Goal: Contribute content: Contribute content

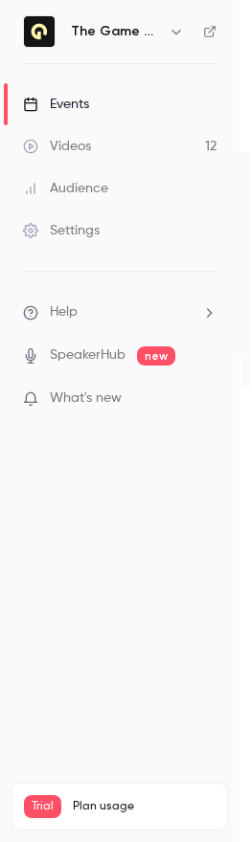
click at [72, 320] on span "Help" at bounding box center [64, 312] width 28 height 20
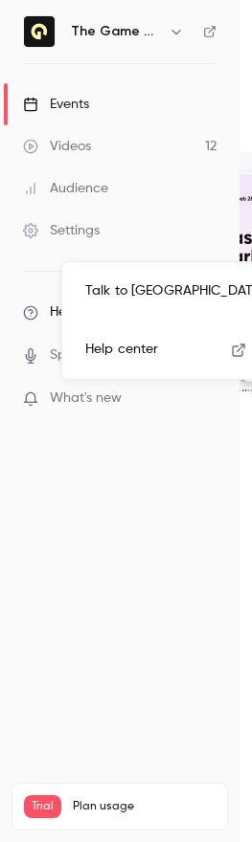
click at [123, 289] on link "Talk to [GEOGRAPHIC_DATA]" at bounding box center [175, 291] width 210 height 51
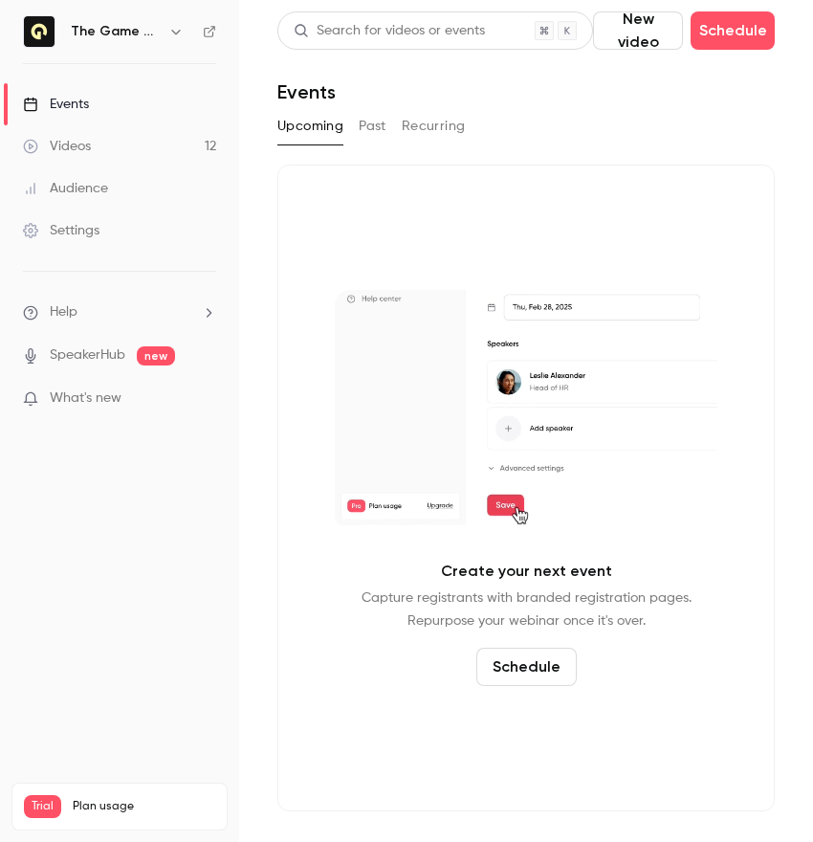
click at [106, 319] on li "Help" at bounding box center [119, 312] width 193 height 20
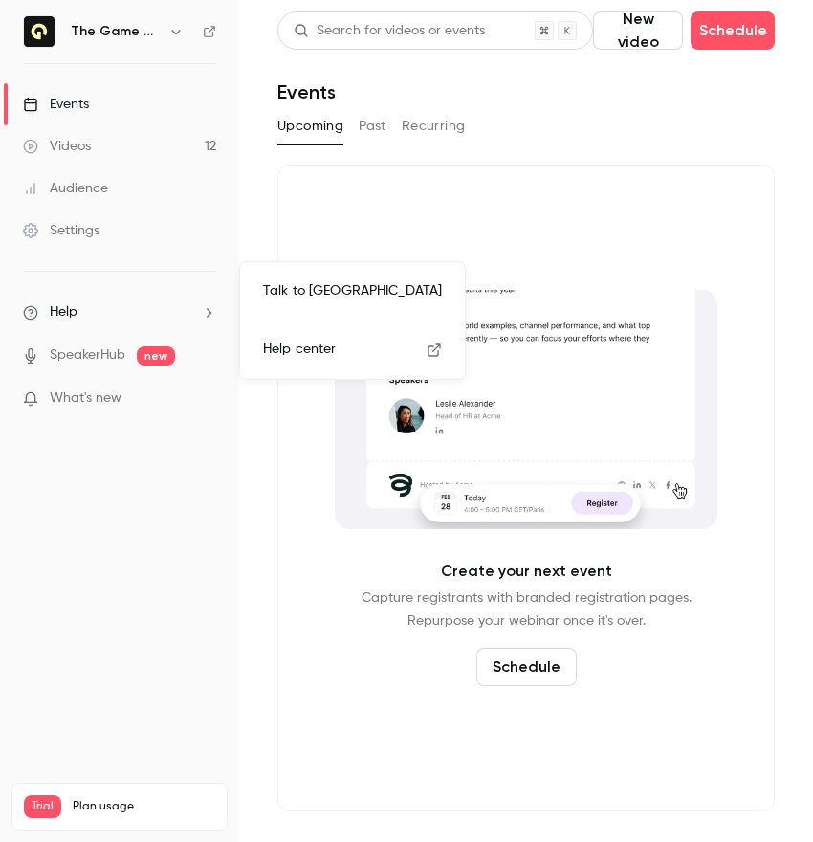
click at [251, 348] on span "Help center" at bounding box center [299, 350] width 73 height 20
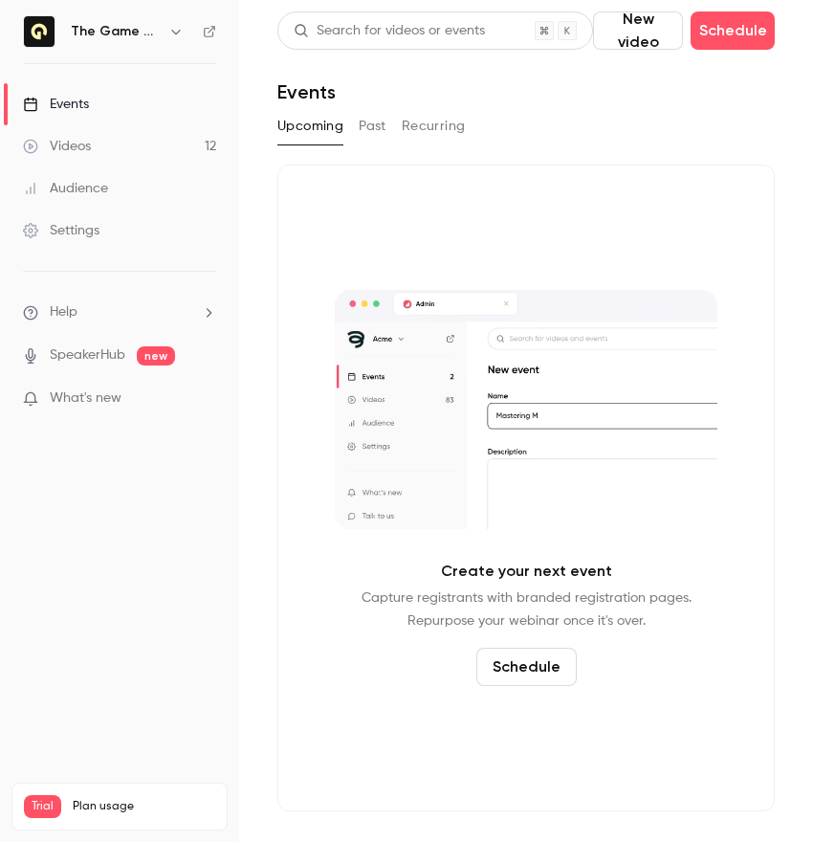
click at [131, 303] on li "Help" at bounding box center [119, 312] width 193 height 20
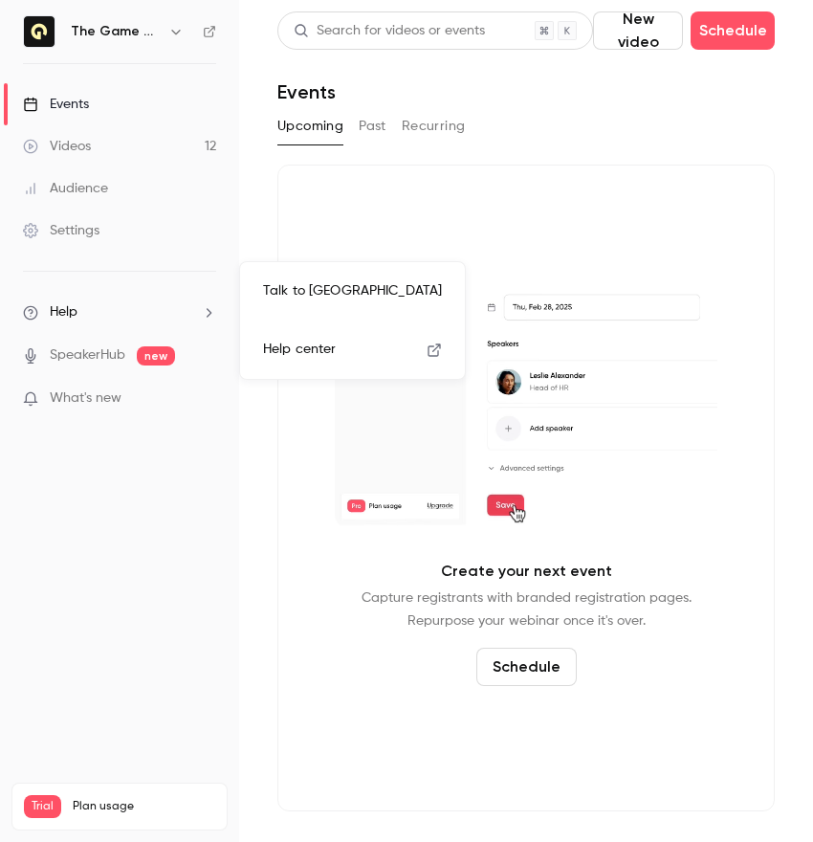
click at [251, 290] on link "Talk to [GEOGRAPHIC_DATA]" at bounding box center [353, 291] width 210 height 51
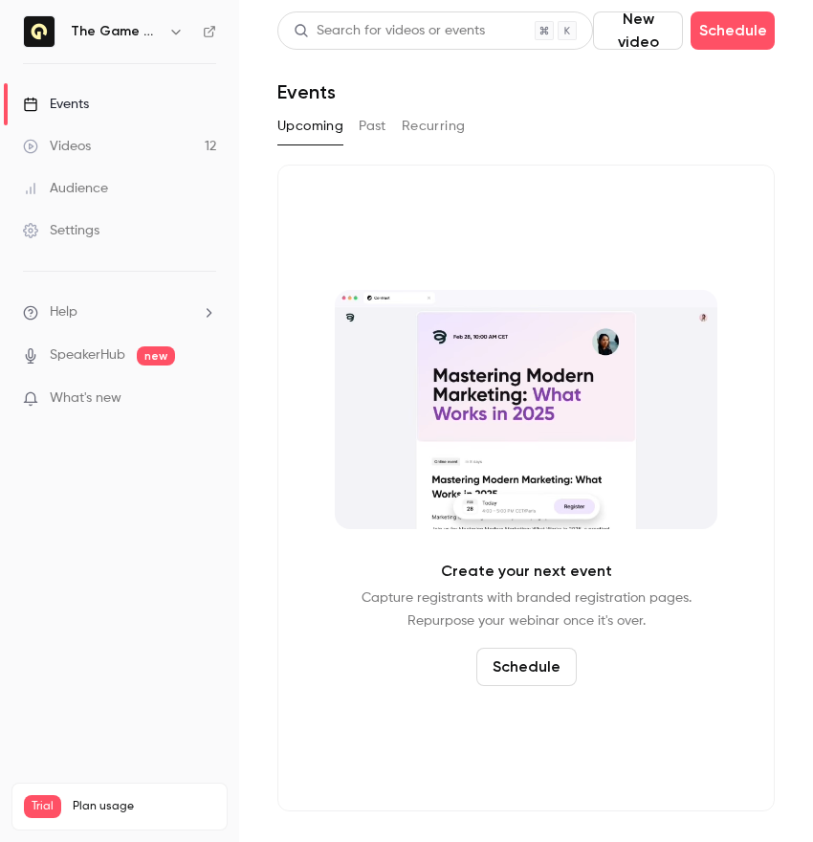
click at [142, 480] on nav "The Game Show Events Videos 12 Audience Settings Help SpeakerHub new What's new…" at bounding box center [119, 421] width 239 height 842
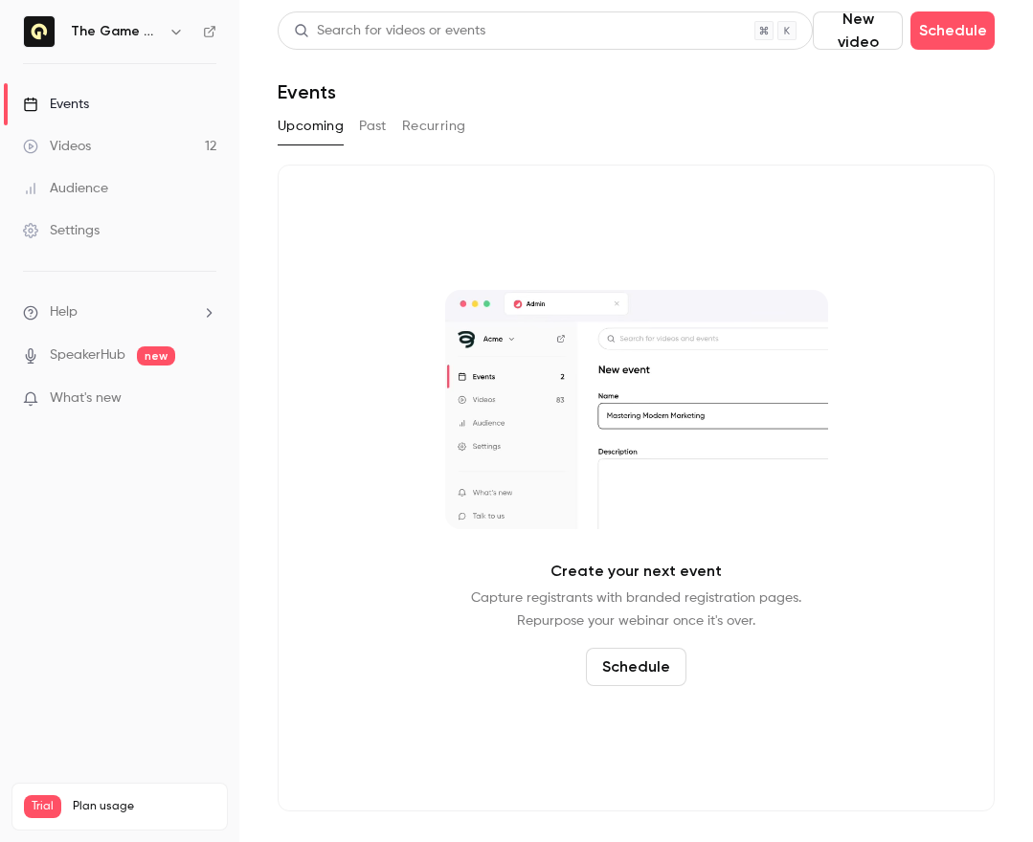
click at [93, 449] on nav "The Game Show Events Videos 12 Audience Settings Help SpeakerHub new What's new…" at bounding box center [119, 421] width 239 height 842
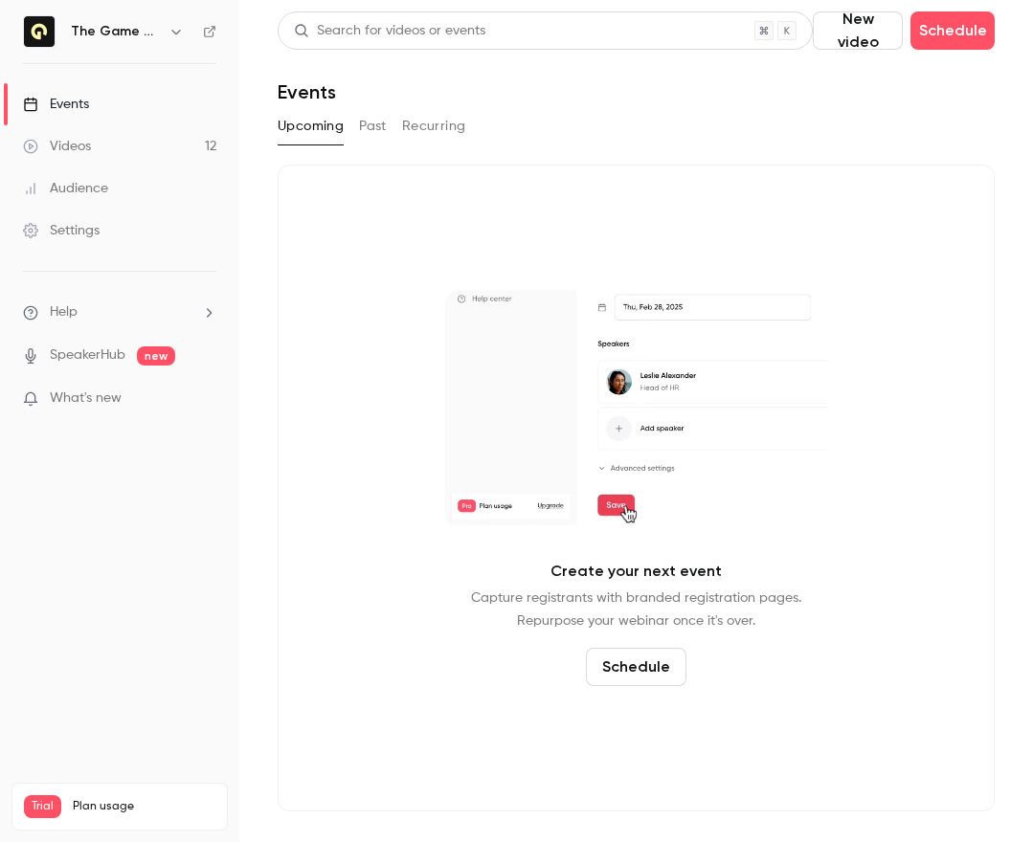
click at [90, 393] on span "What's new" at bounding box center [86, 399] width 72 height 20
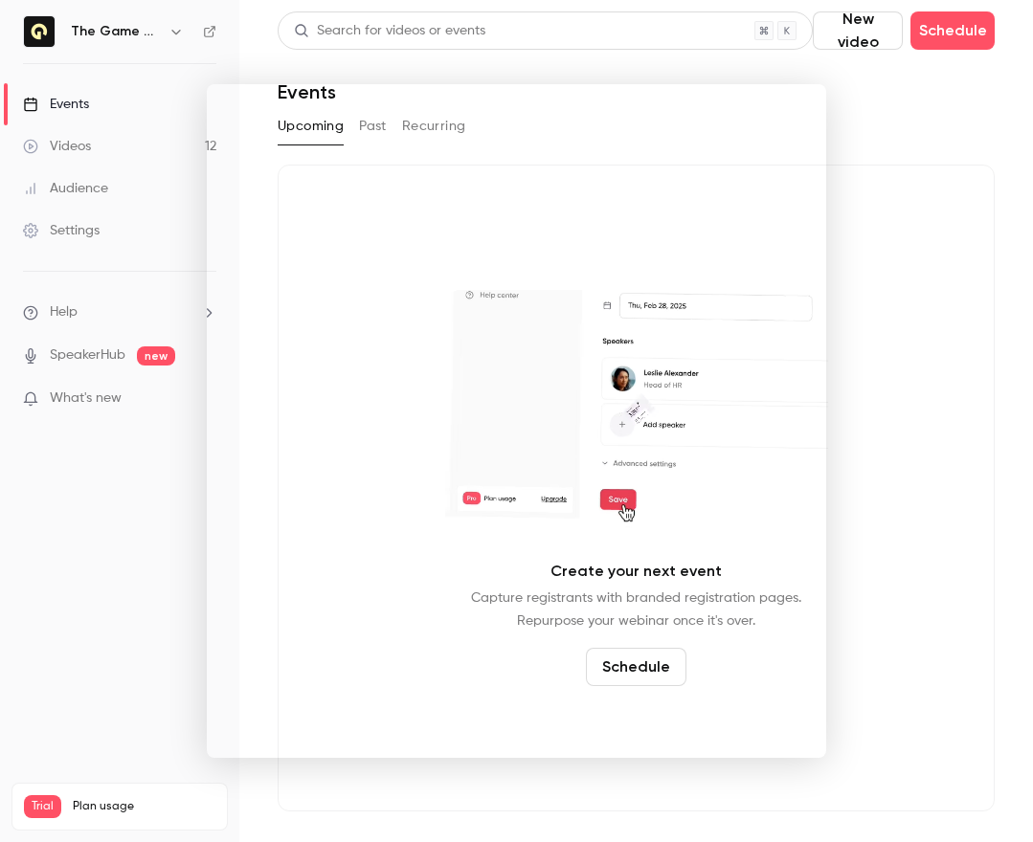
click at [0, 0] on noticeable-lightbox at bounding box center [0, 0] width 0 height 0
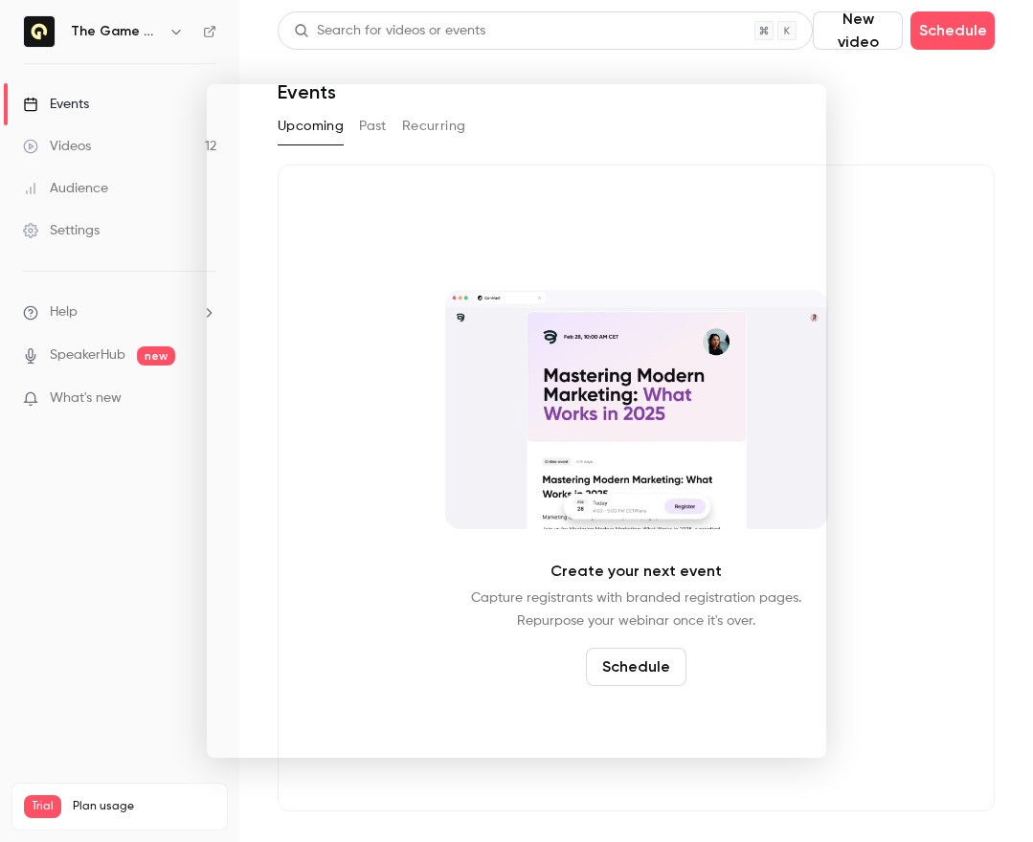
click at [856, 167] on div at bounding box center [516, 421] width 1033 height 842
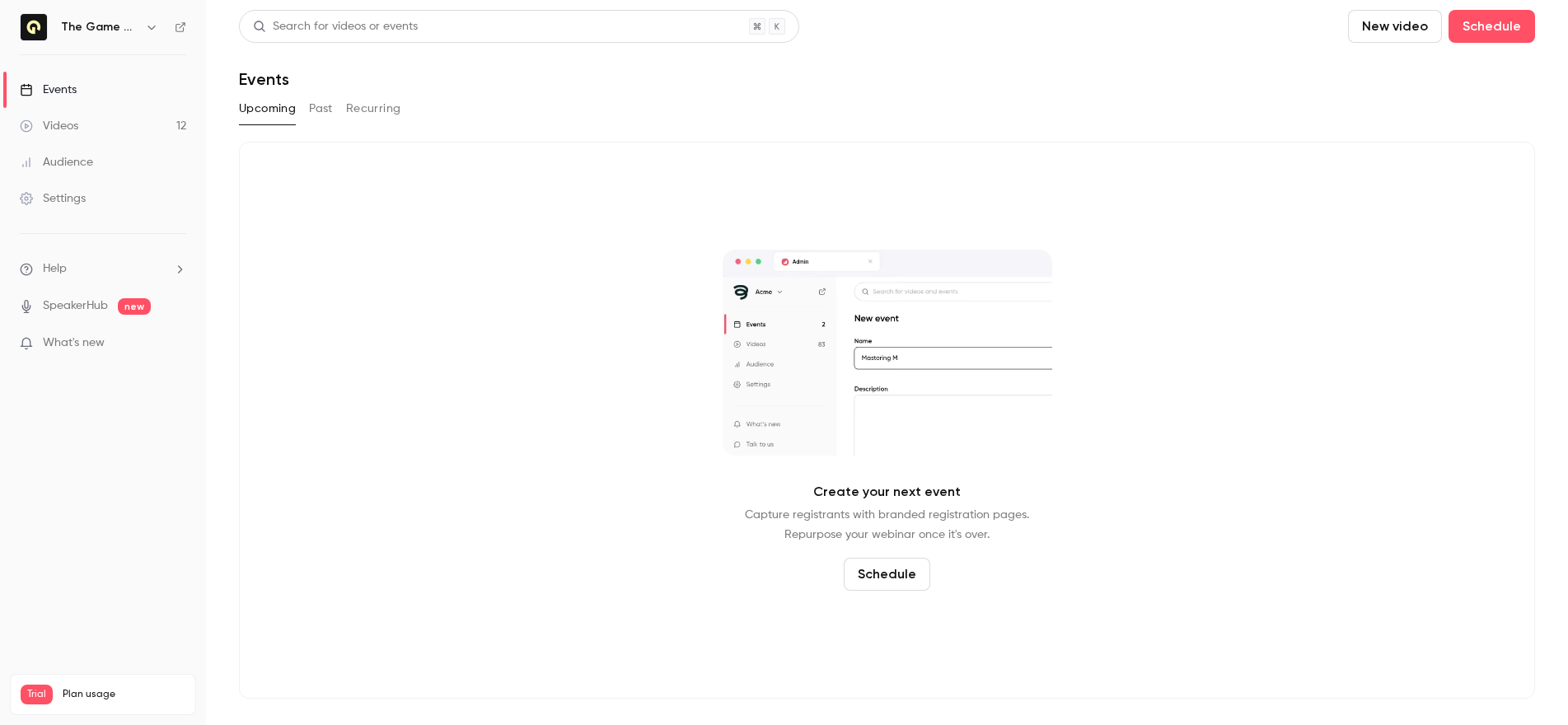
click at [122, 28] on h6 "The Game Show" at bounding box center [100, 27] width 77 height 16
click at [143, 27] on button "button" at bounding box center [152, 27] width 20 height 20
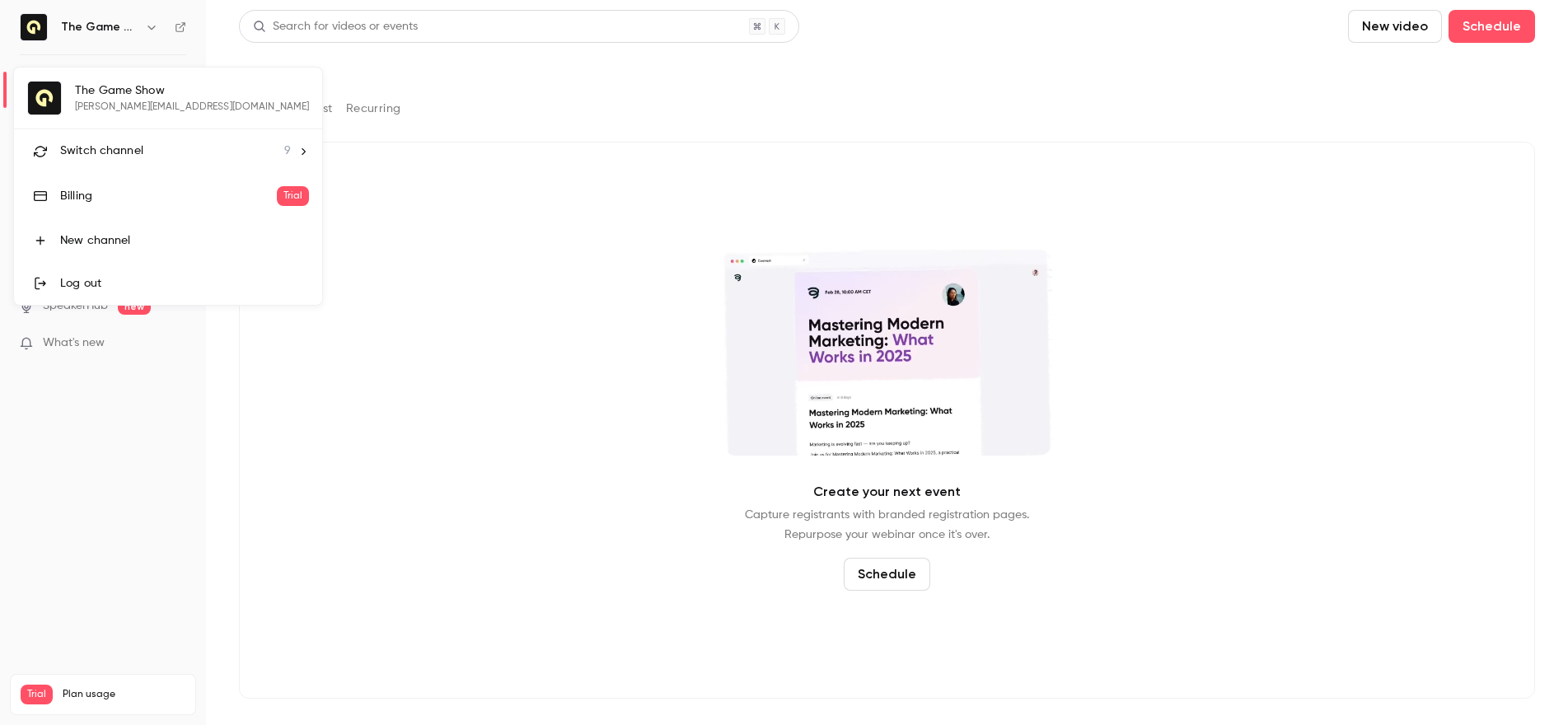
click at [119, 165] on li "Switch channel 9" at bounding box center [168, 151] width 308 height 44
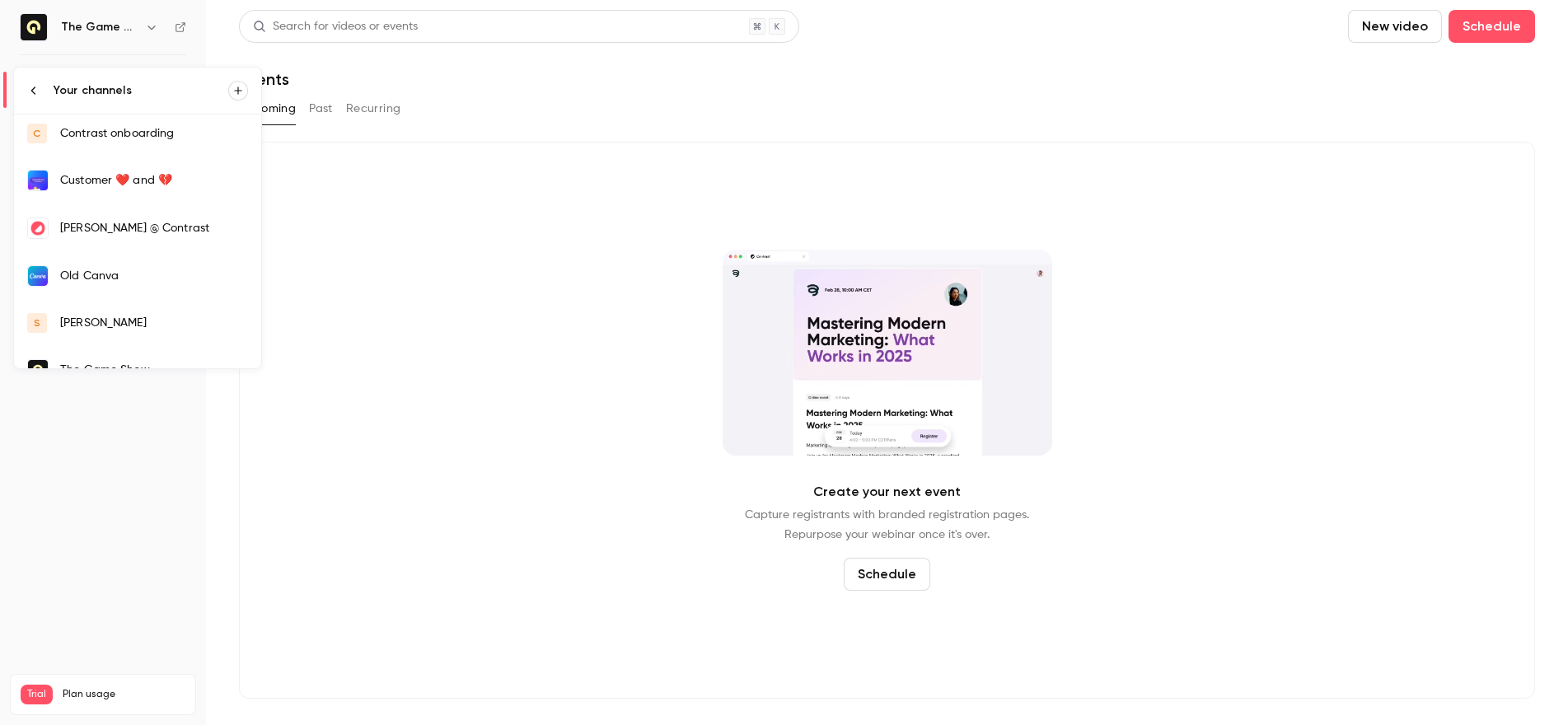
scroll to position [173, 0]
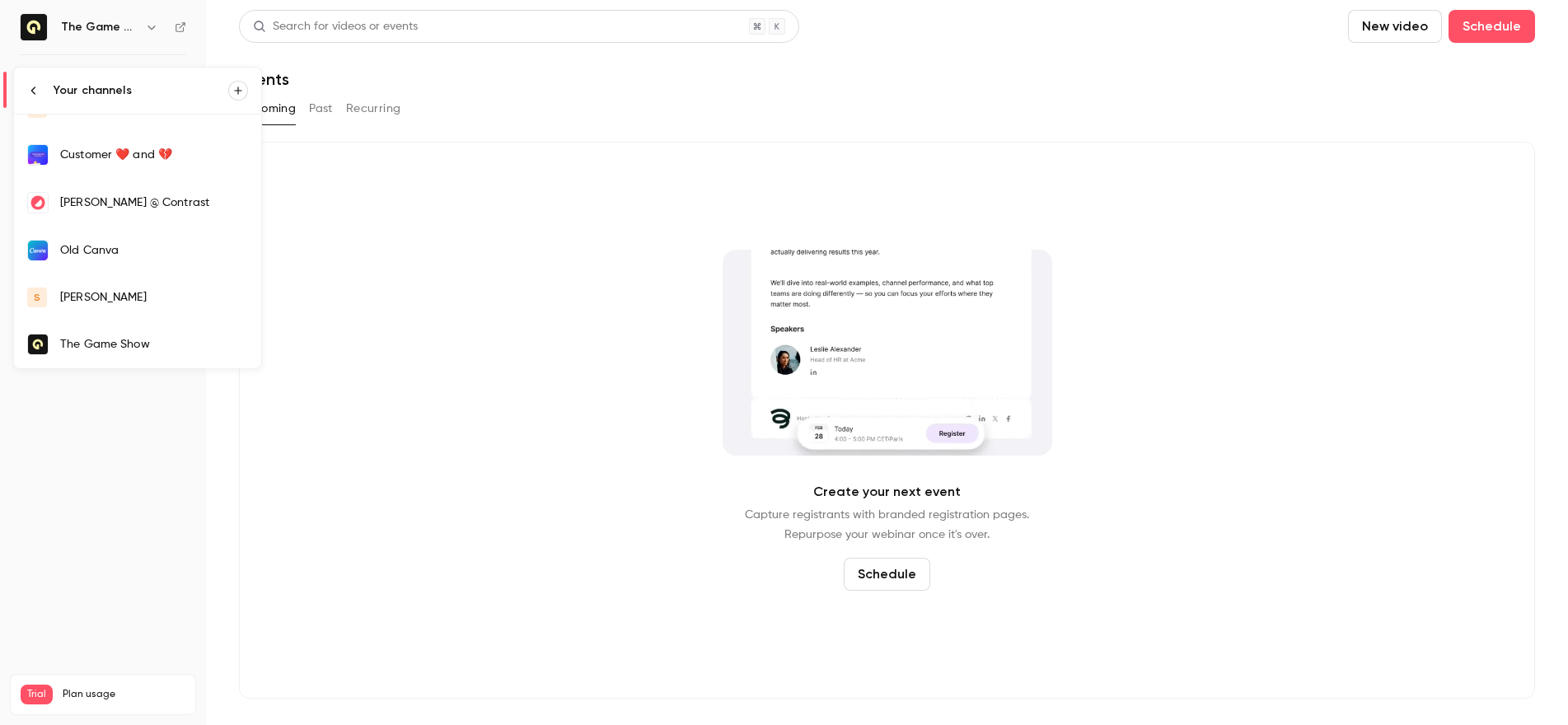
click at [90, 292] on div "salim" at bounding box center [154, 297] width 188 height 16
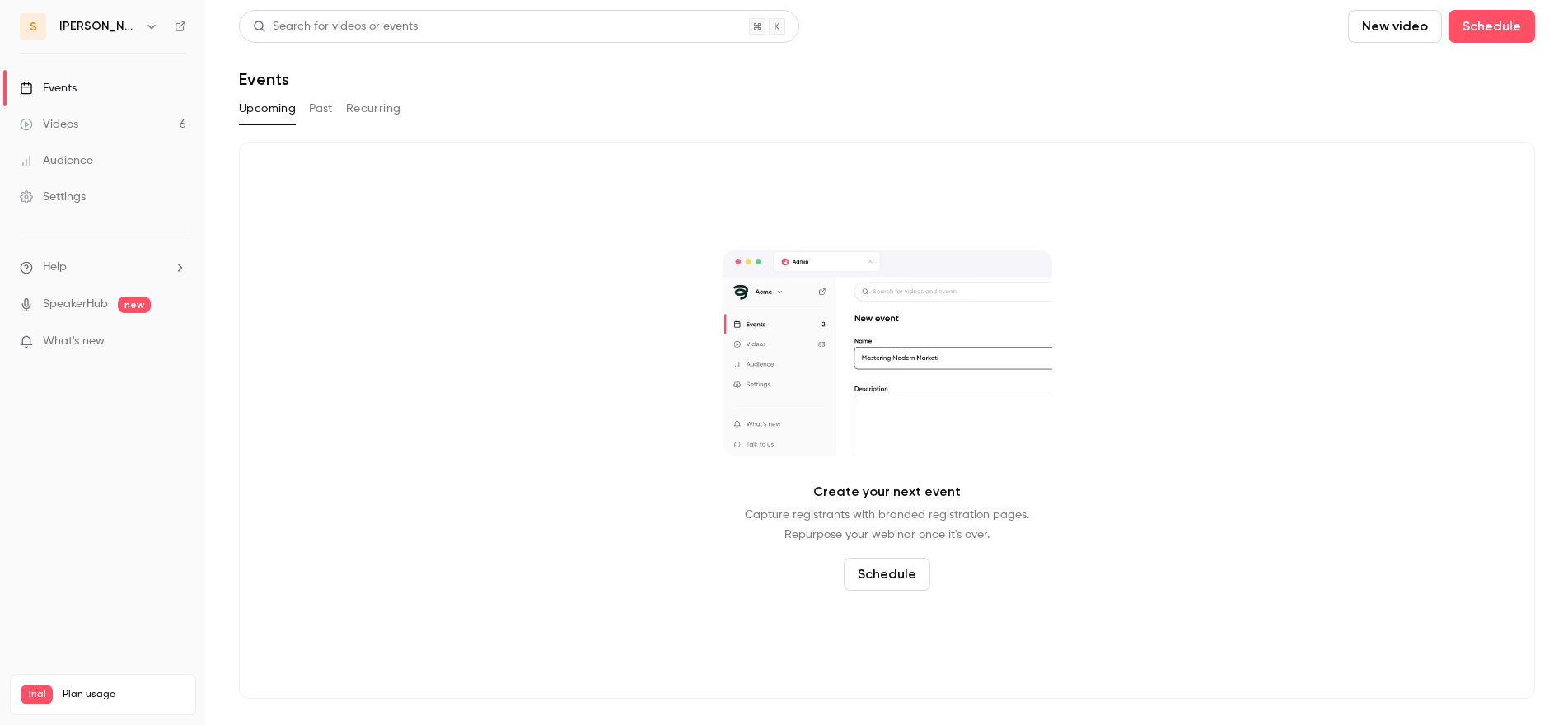
click at [1400, 38] on button "New video" at bounding box center [1395, 26] width 94 height 33
drag, startPoint x: 1429, startPoint y: 69, endPoint x: 1418, endPoint y: 72, distance: 11.4
click at [1429, 69] on div "Record" at bounding box center [1454, 71] width 125 height 16
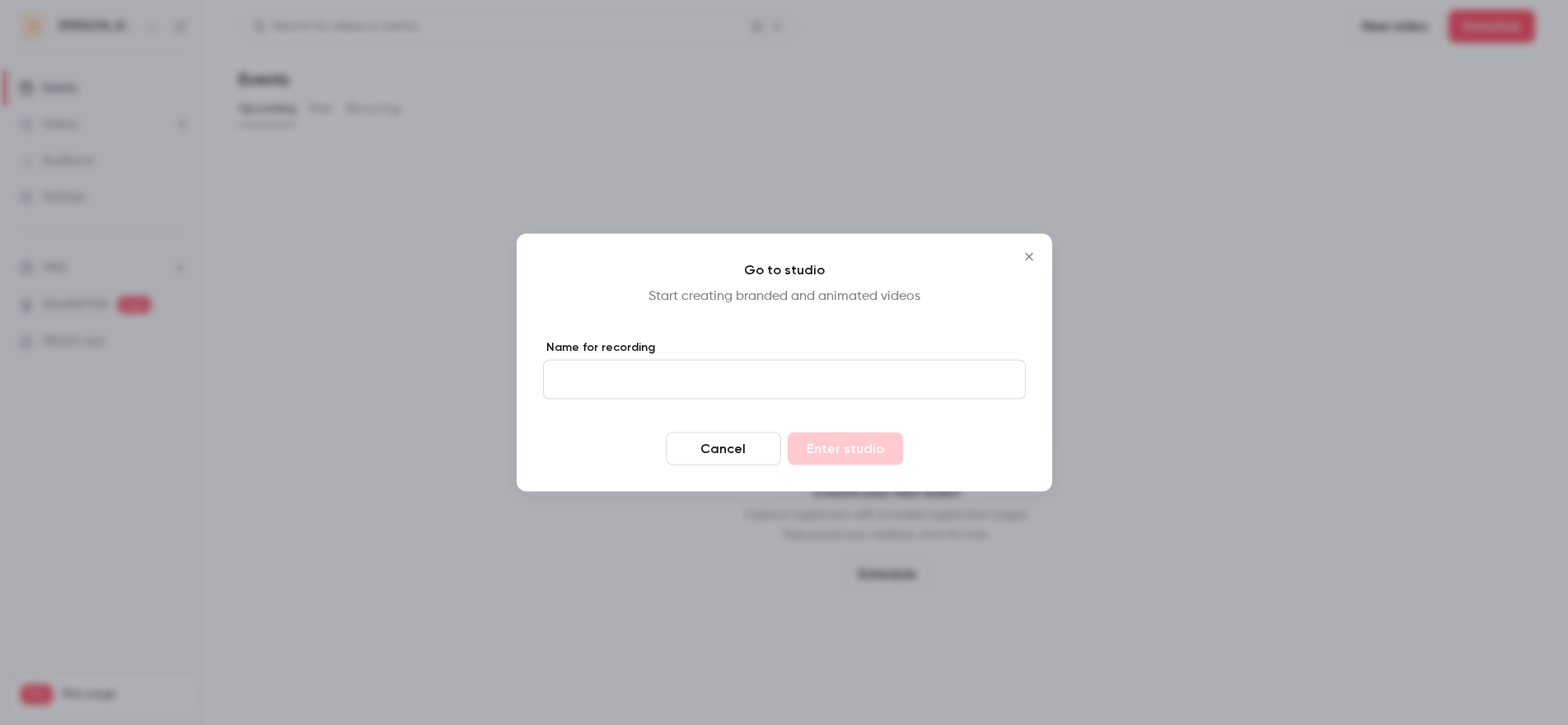
click at [710, 375] on input "Name for recording" at bounding box center [784, 380] width 483 height 40
type input "****"
click at [846, 445] on button "Enter studio" at bounding box center [846, 449] width 115 height 33
